Goal: Information Seeking & Learning: Understand process/instructions

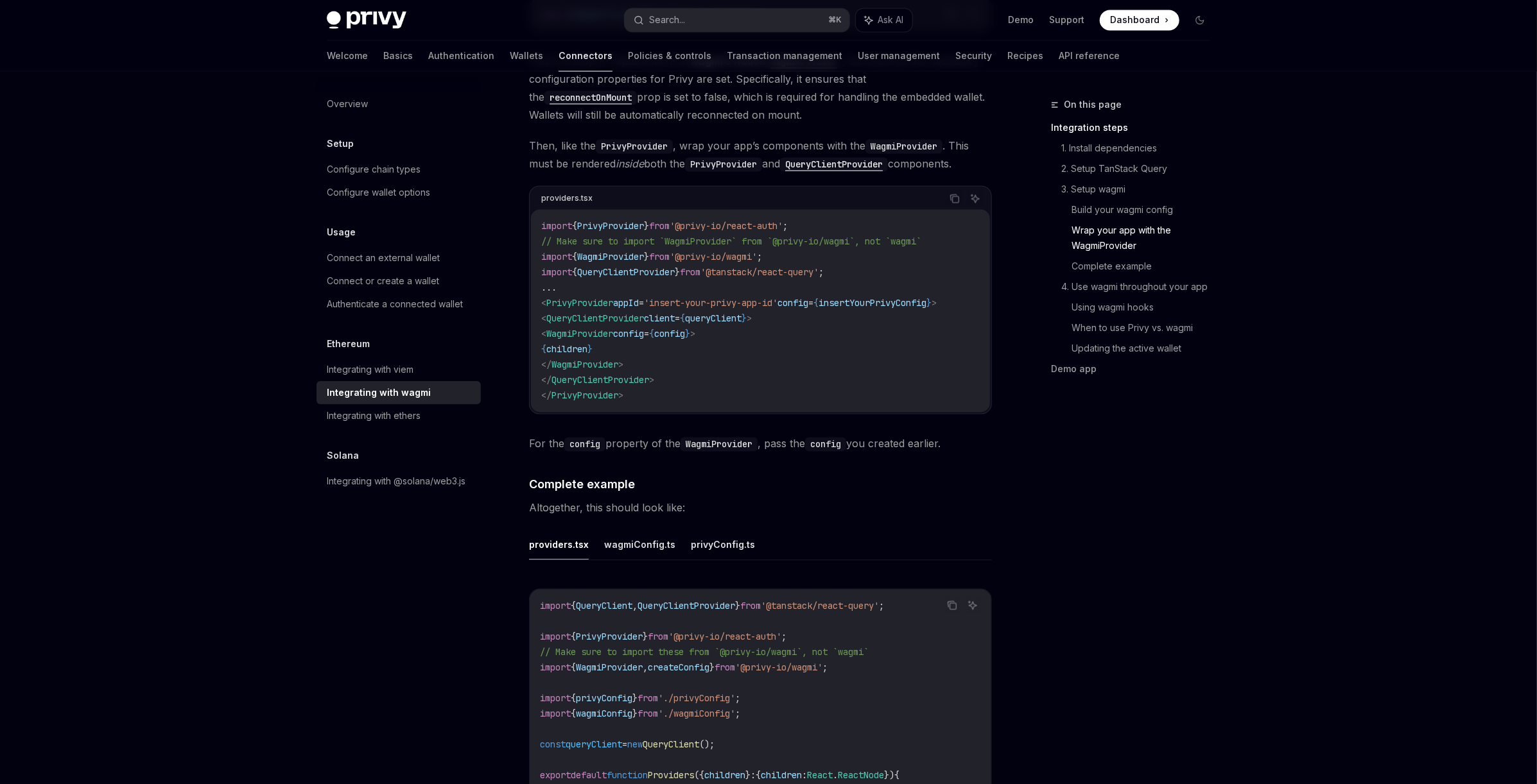
scroll to position [2069, 0]
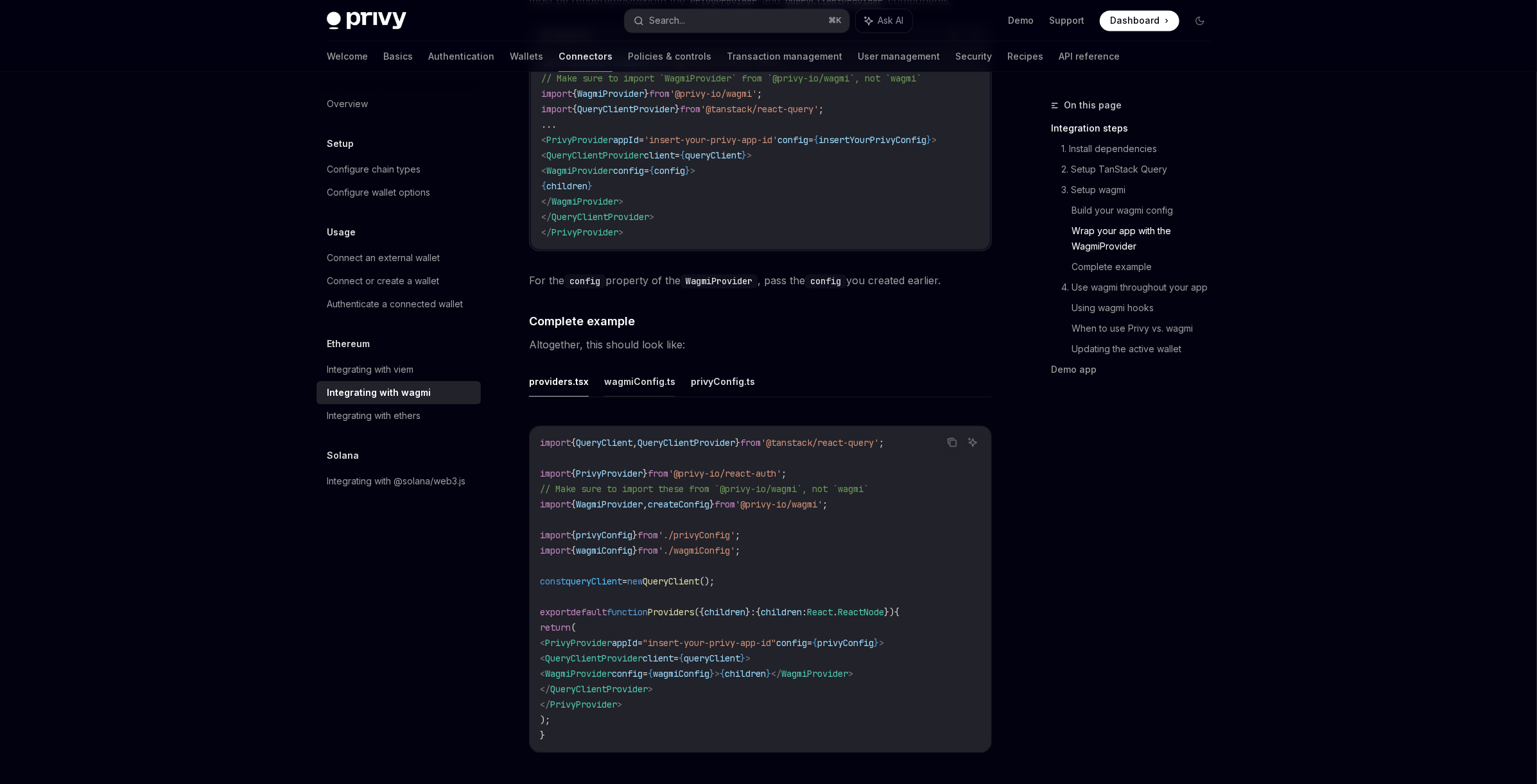
click at [650, 375] on button "wagmiConfig.ts" at bounding box center [640, 382] width 71 height 30
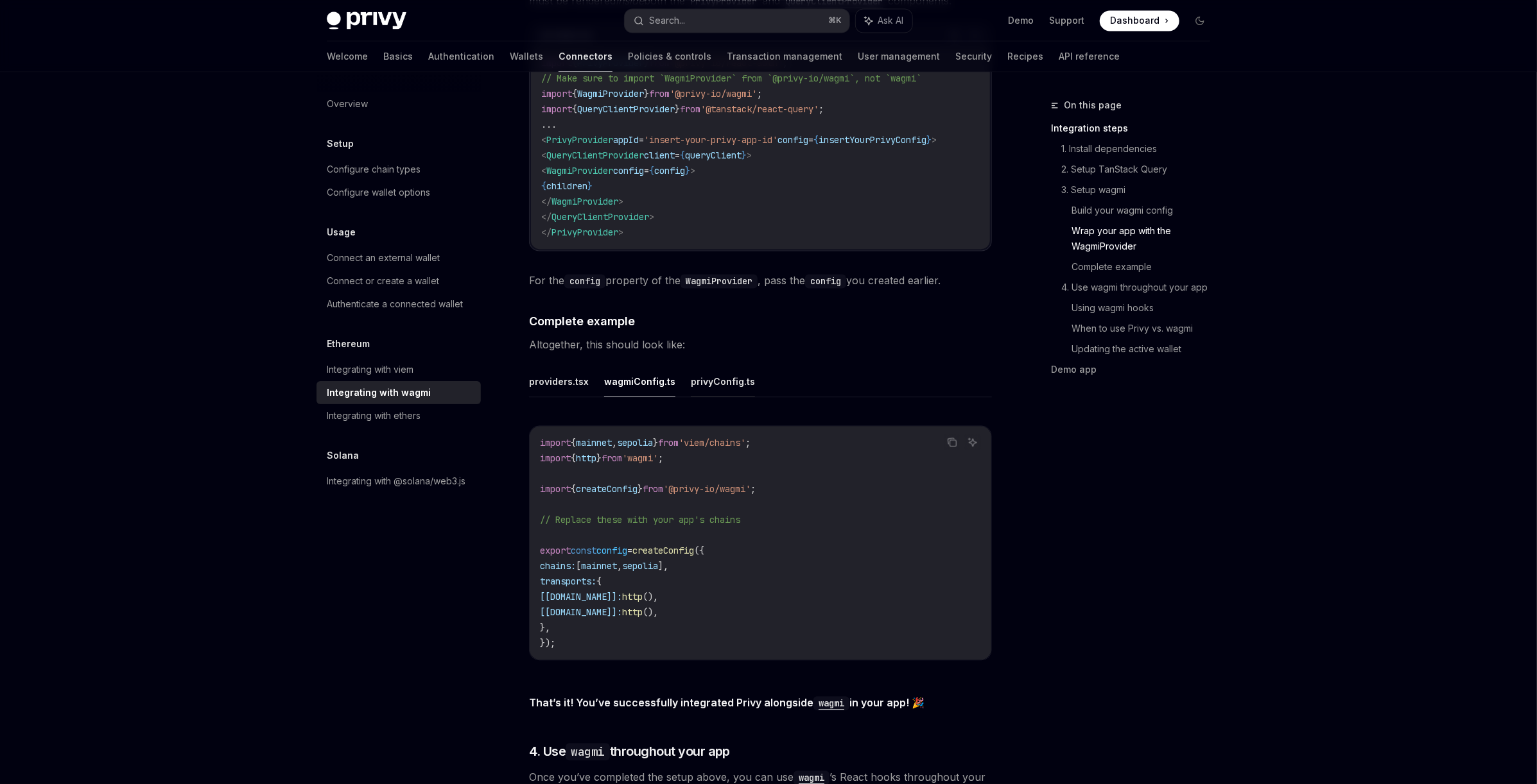
click at [712, 377] on button "privyConfig.ts" at bounding box center [723, 382] width 64 height 30
type textarea "*"
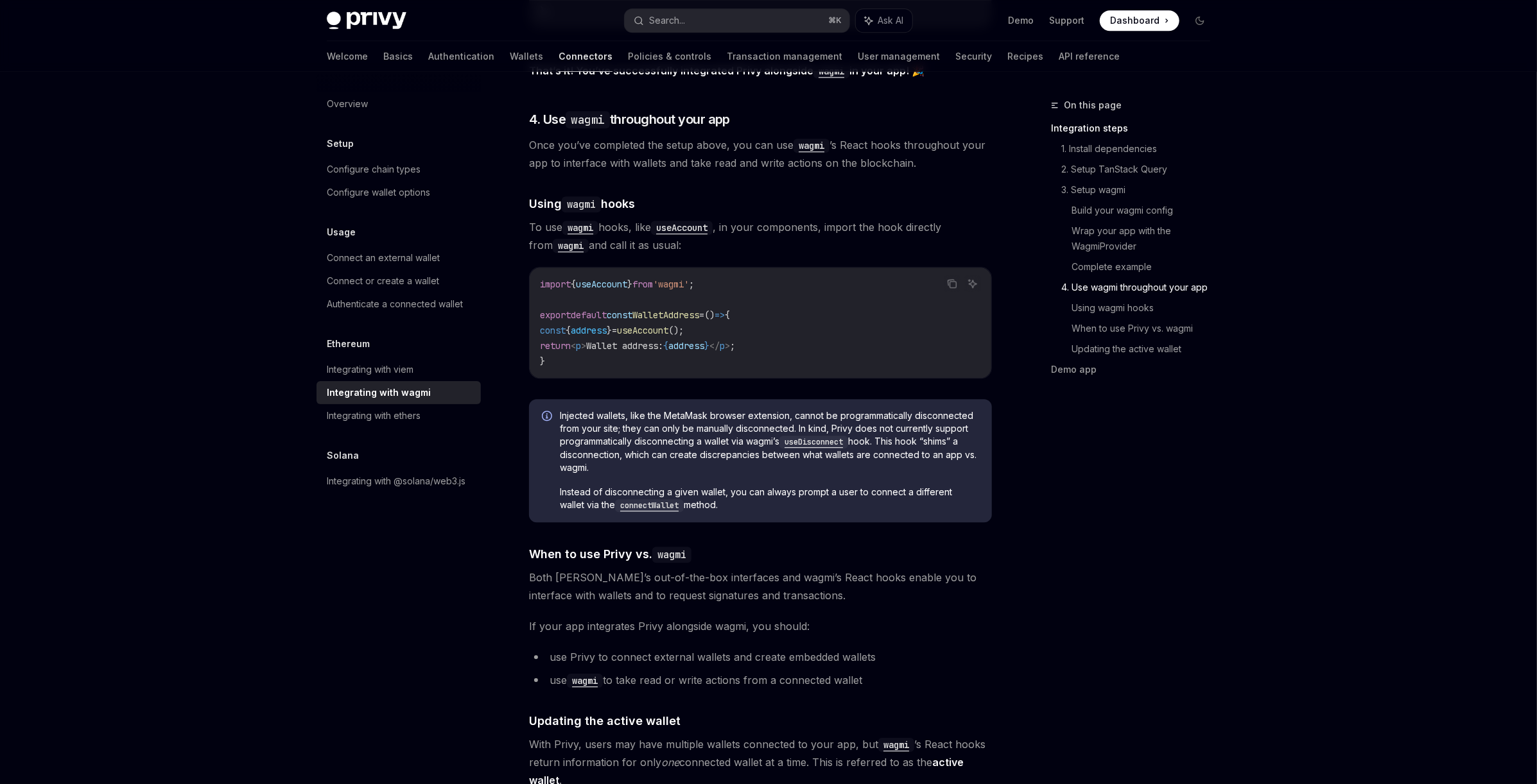
scroll to position [3368, 0]
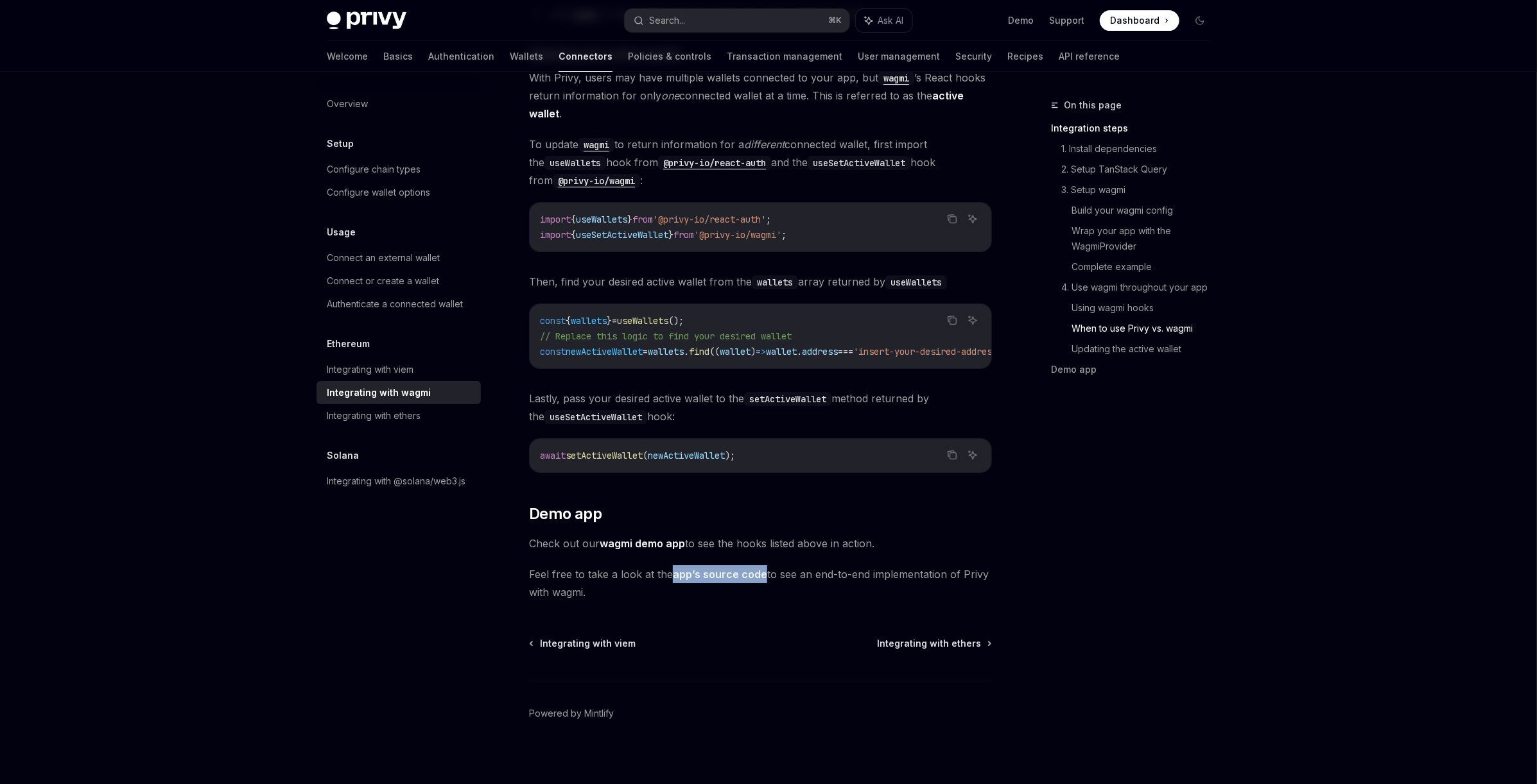
click at [632, 538] on link "wagmi demo app" at bounding box center [642, 544] width 85 height 14
